Goal: Transaction & Acquisition: Purchase product/service

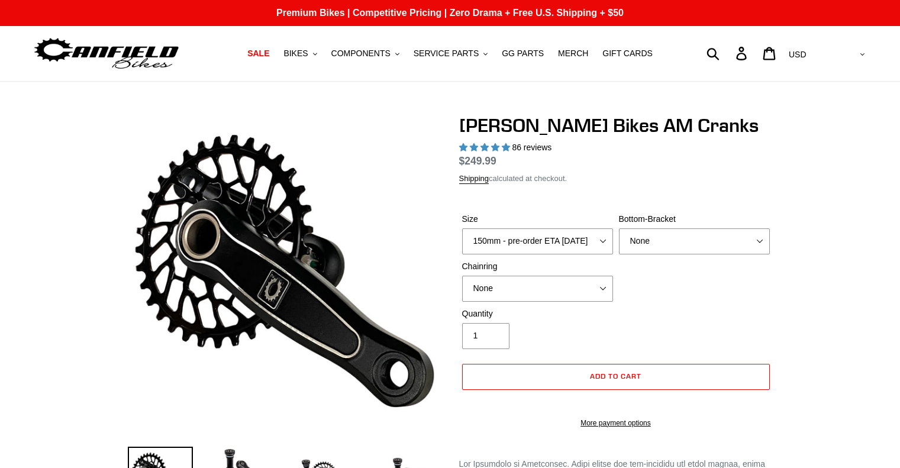
select select "highest-rating"
drag, startPoint x: 0, startPoint y: 0, endPoint x: 552, endPoint y: 244, distance: 603.5
click at [552, 244] on select "150mm - pre-order ETA [DATE] 155mm - pre-order ETA [DATE] 160mm - pre-order ETA…" at bounding box center [537, 241] width 151 height 26
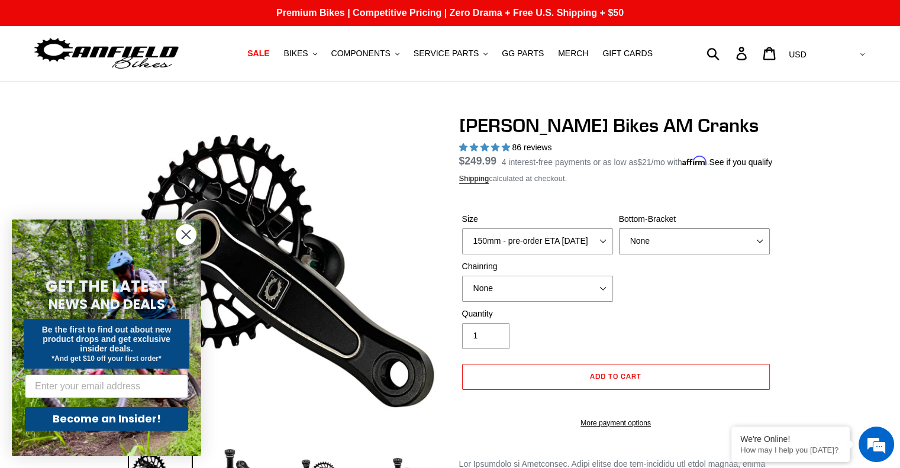
click at [683, 246] on select "None BSA Threaded 68/73mm Press Fit PF92" at bounding box center [694, 241] width 151 height 26
select select "BSA Threaded 68/73mm"
click at [619, 243] on select "None BSA Threaded 68/73mm Press Fit PF92" at bounding box center [694, 241] width 151 height 26
click at [532, 296] on select "None 30t Round (Boost 148) 30t Oval (Boost 148) 32t Round (Boost 148) 32t Oval …" at bounding box center [537, 289] width 151 height 26
click at [194, 236] on circle "Close dialog" at bounding box center [186, 235] width 20 height 20
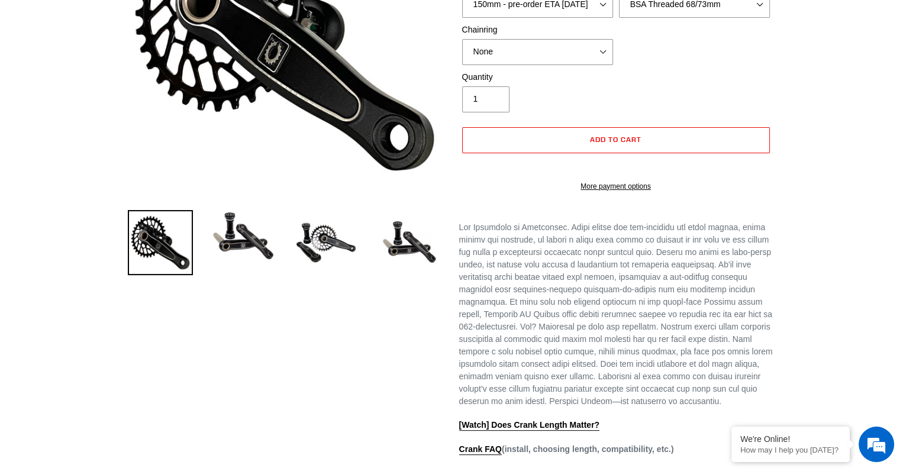
scroll to position [59, 0]
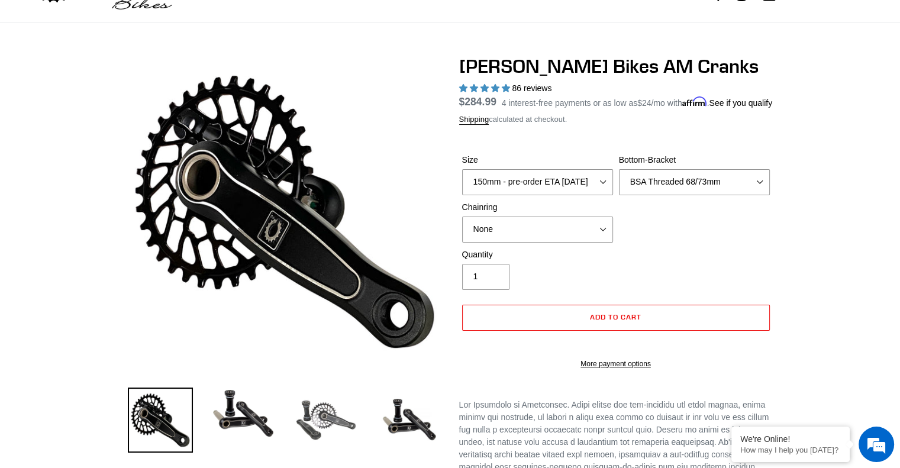
click at [325, 423] on img at bounding box center [325, 419] width 65 height 65
